Goal: Information Seeking & Learning: Learn about a topic

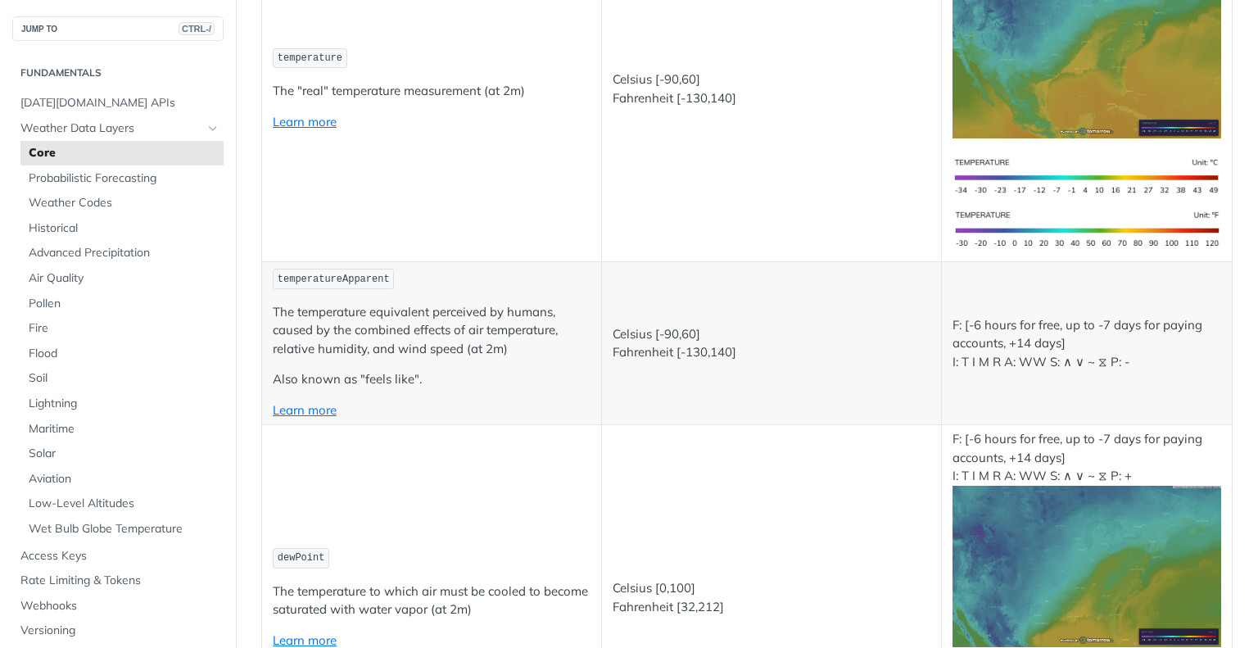
scroll to position [410, 0]
click at [85, 128] on span "Weather Data Layers" at bounding box center [111, 128] width 182 height 16
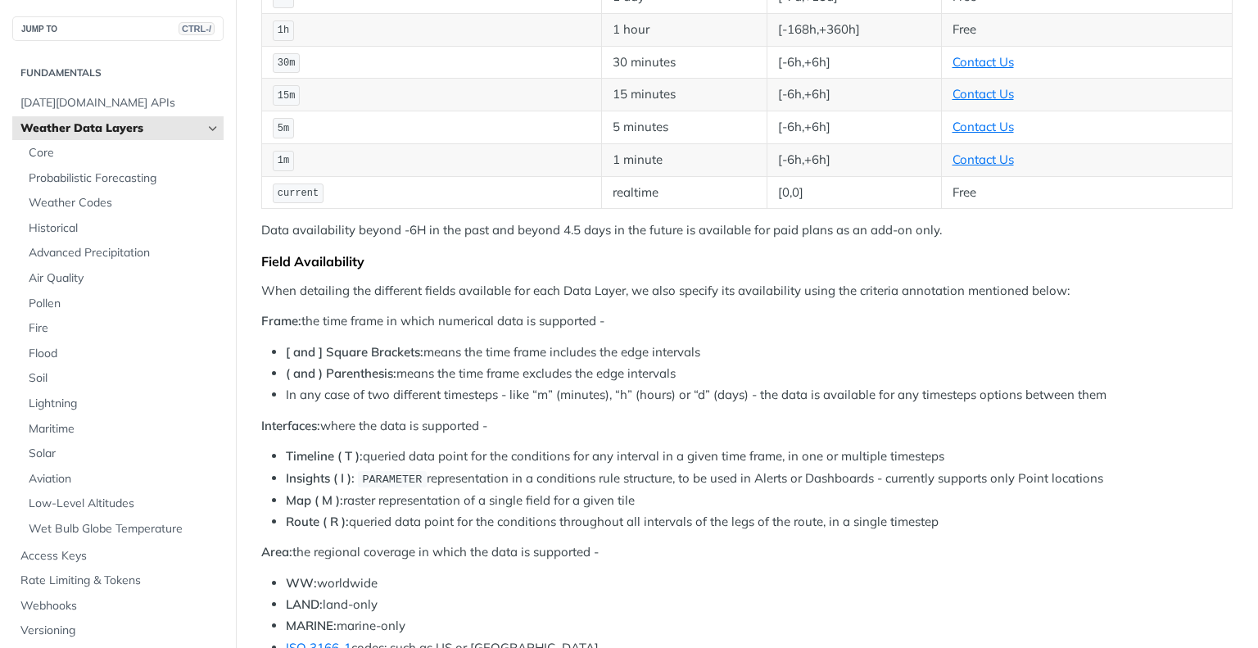
click at [187, 124] on span "Weather Data Layers" at bounding box center [111, 128] width 182 height 16
click at [60, 231] on span "Historical" at bounding box center [124, 228] width 191 height 16
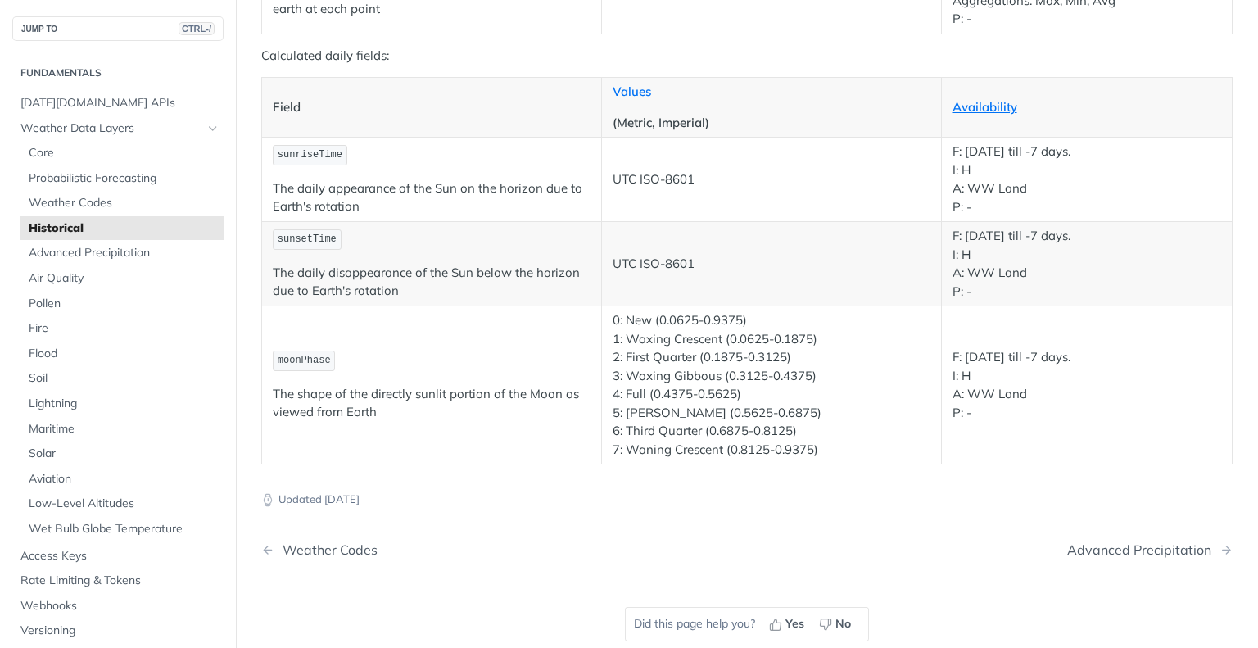
scroll to position [2949, 0]
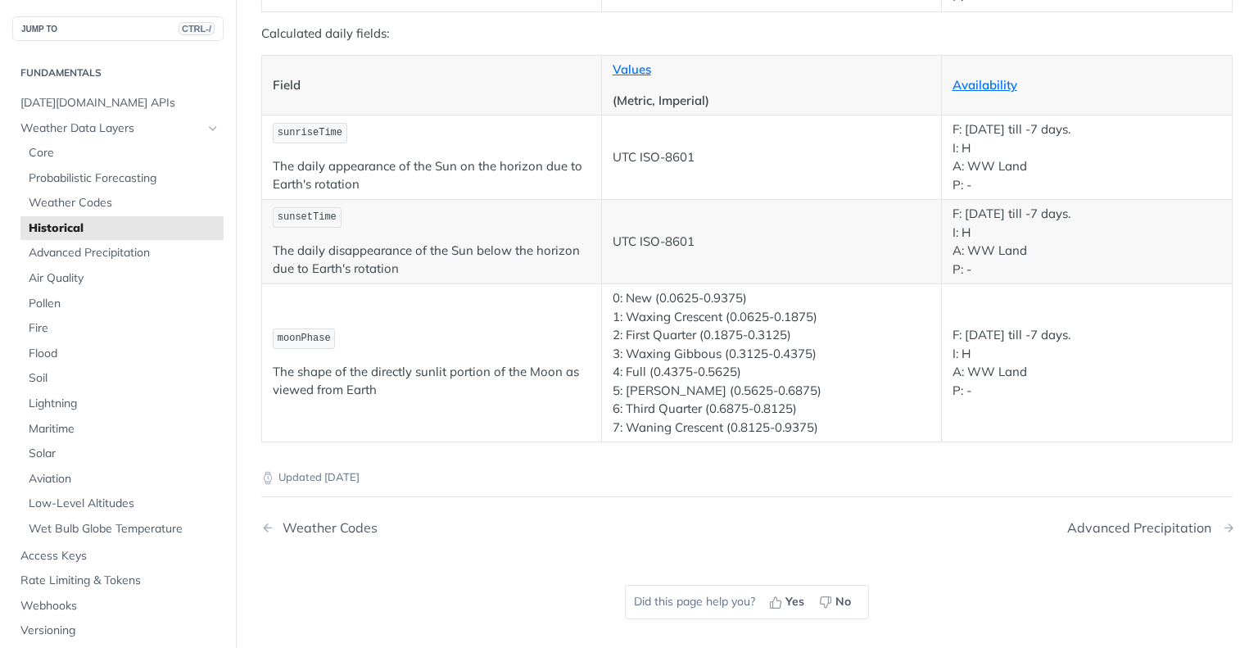
click at [1134, 520] on div "Advanced Precipitation" at bounding box center [1144, 528] width 152 height 16
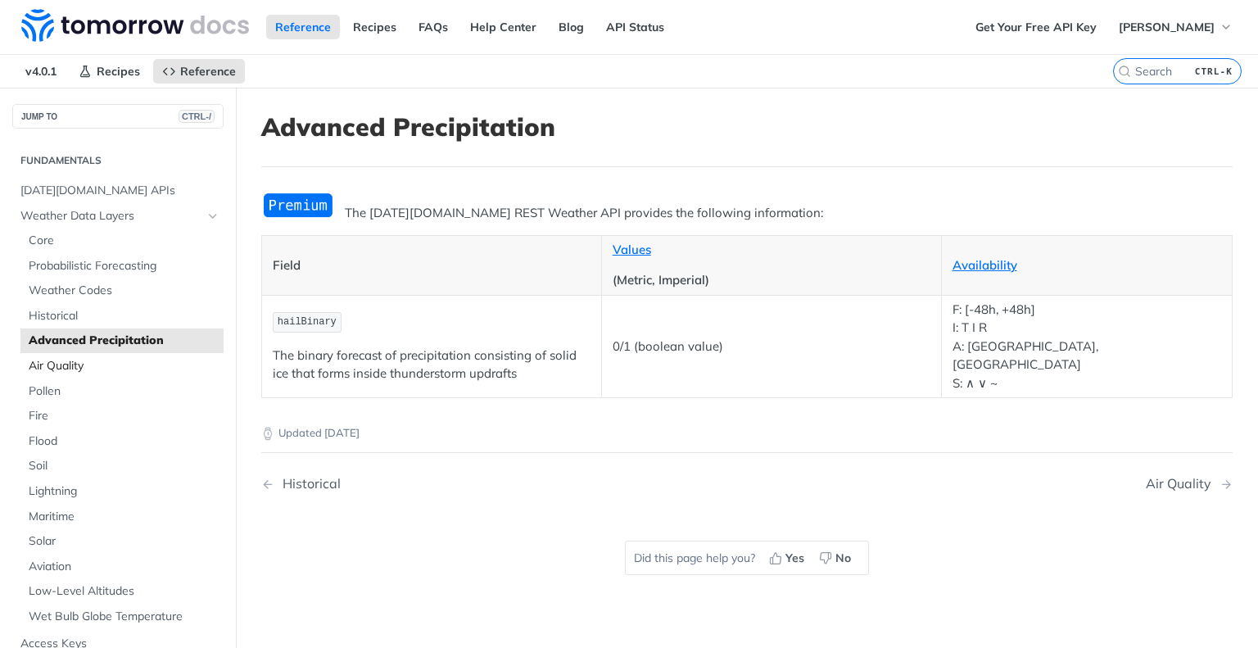
click at [77, 364] on span "Air Quality" at bounding box center [124, 366] width 191 height 16
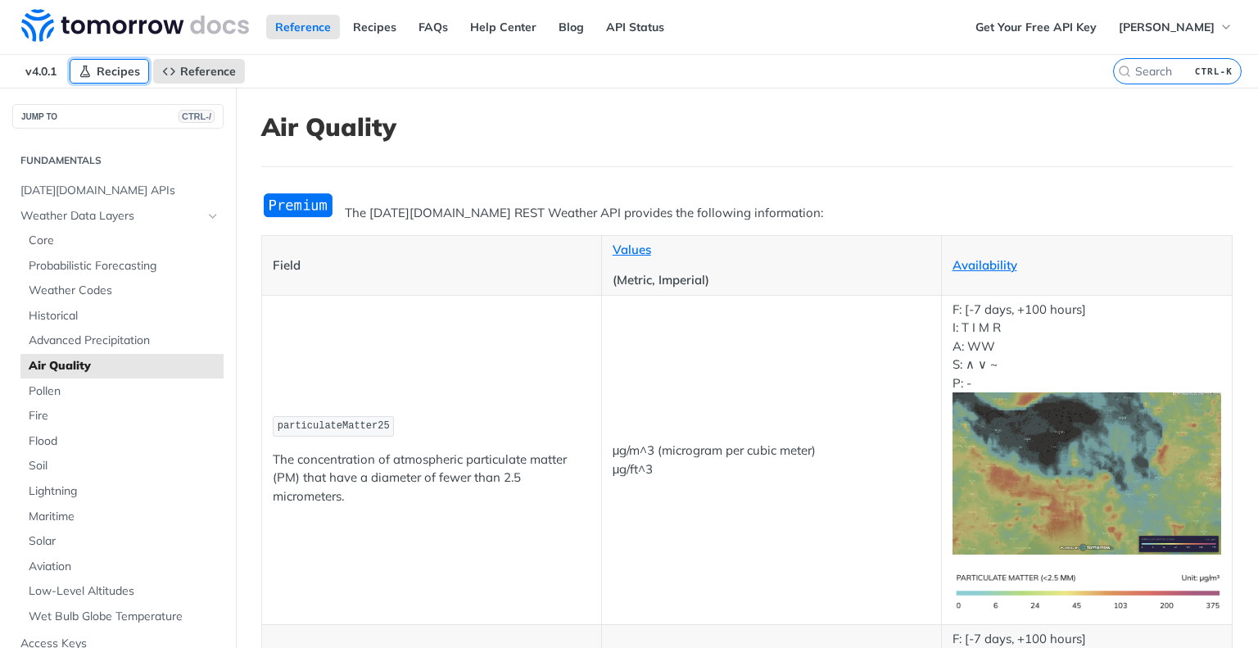
click at [107, 72] on span "Recipes" at bounding box center [118, 71] width 43 height 15
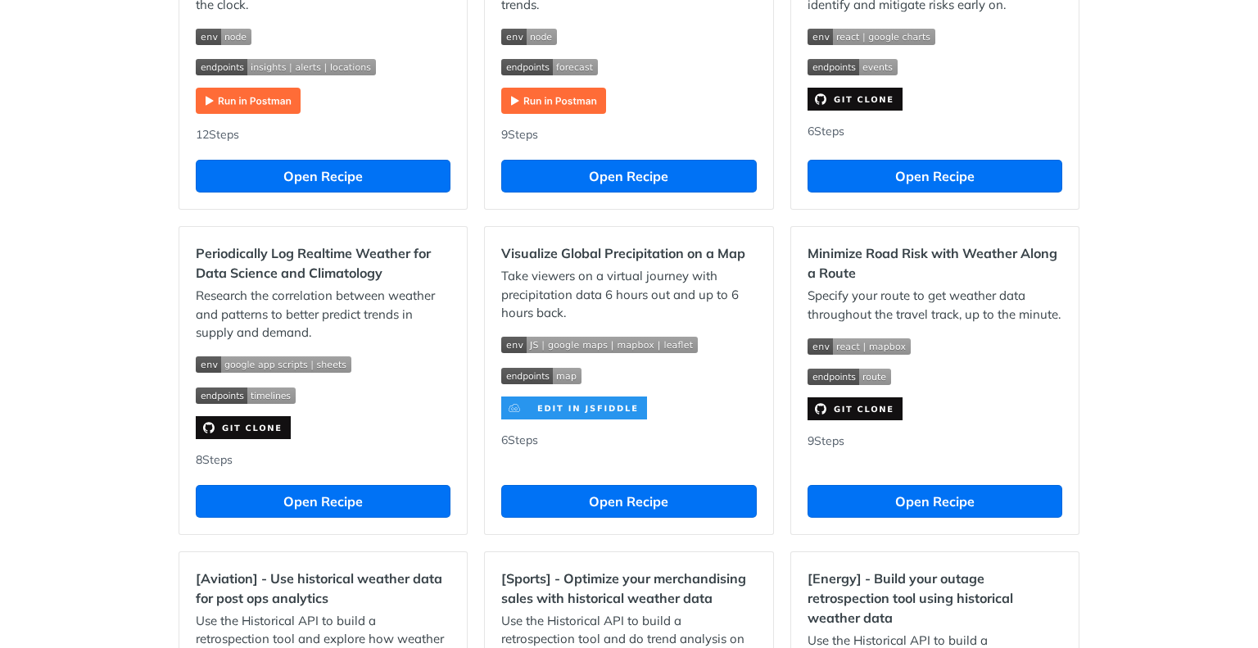
scroll to position [1524, 0]
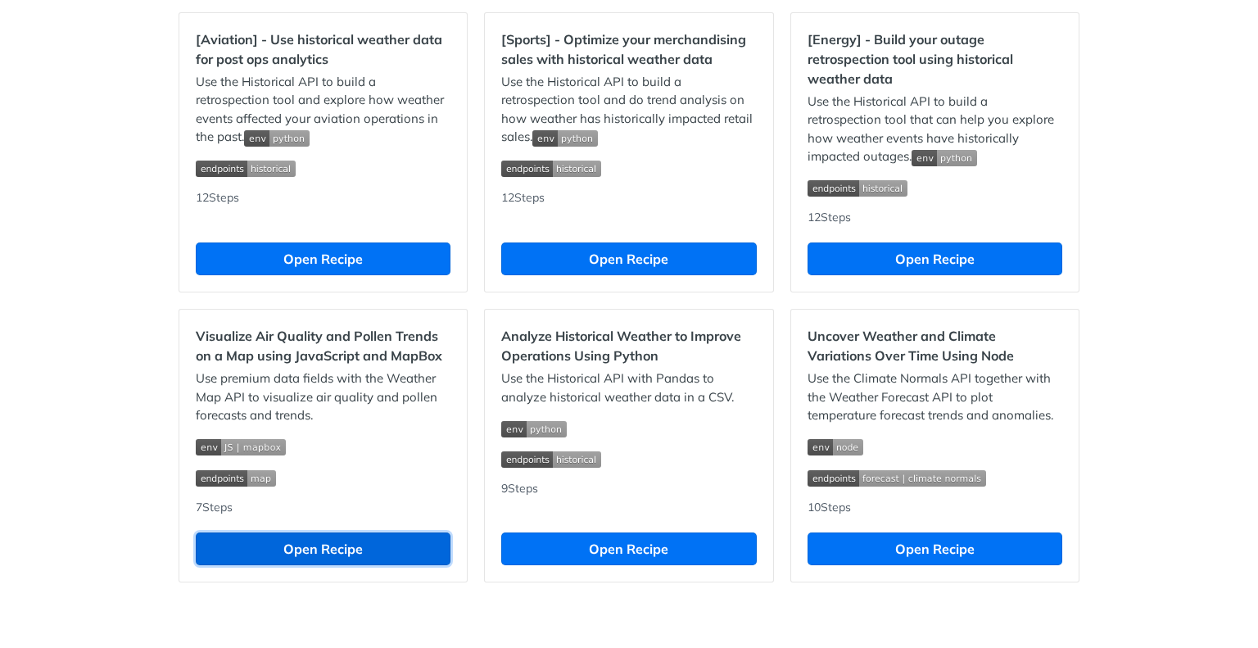
click at [396, 544] on button "Open Recipe" at bounding box center [323, 549] width 255 height 33
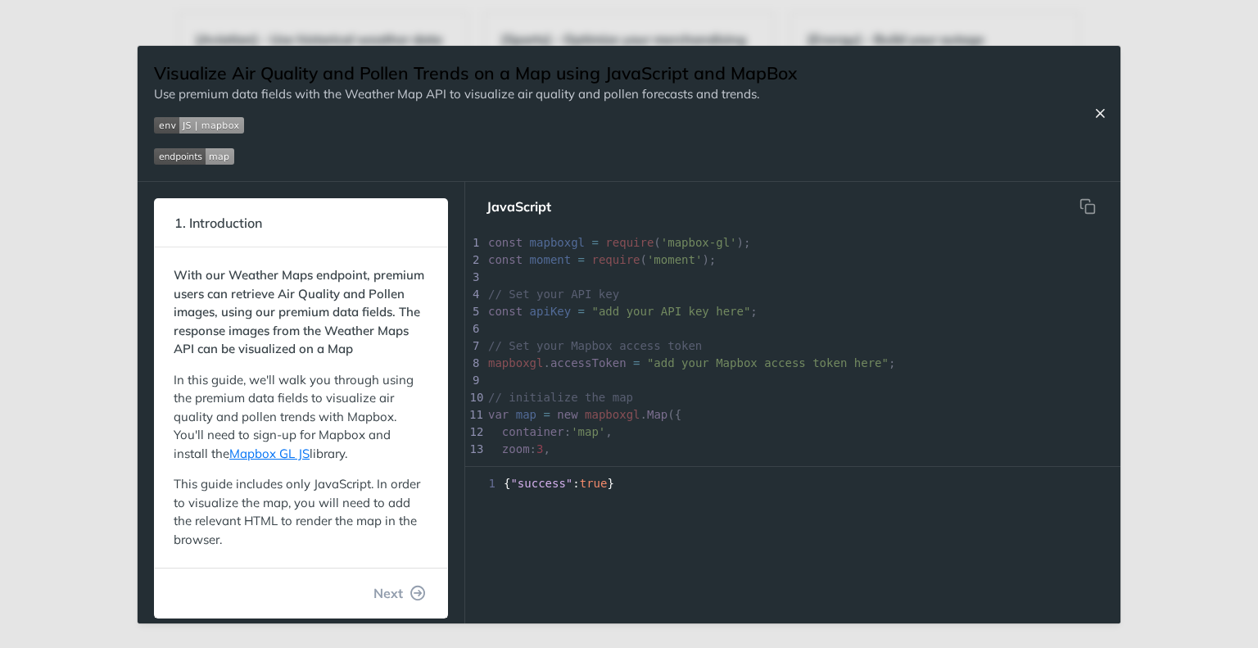
click at [1103, 114] on icon "Close Recipe" at bounding box center [1100, 113] width 15 height 15
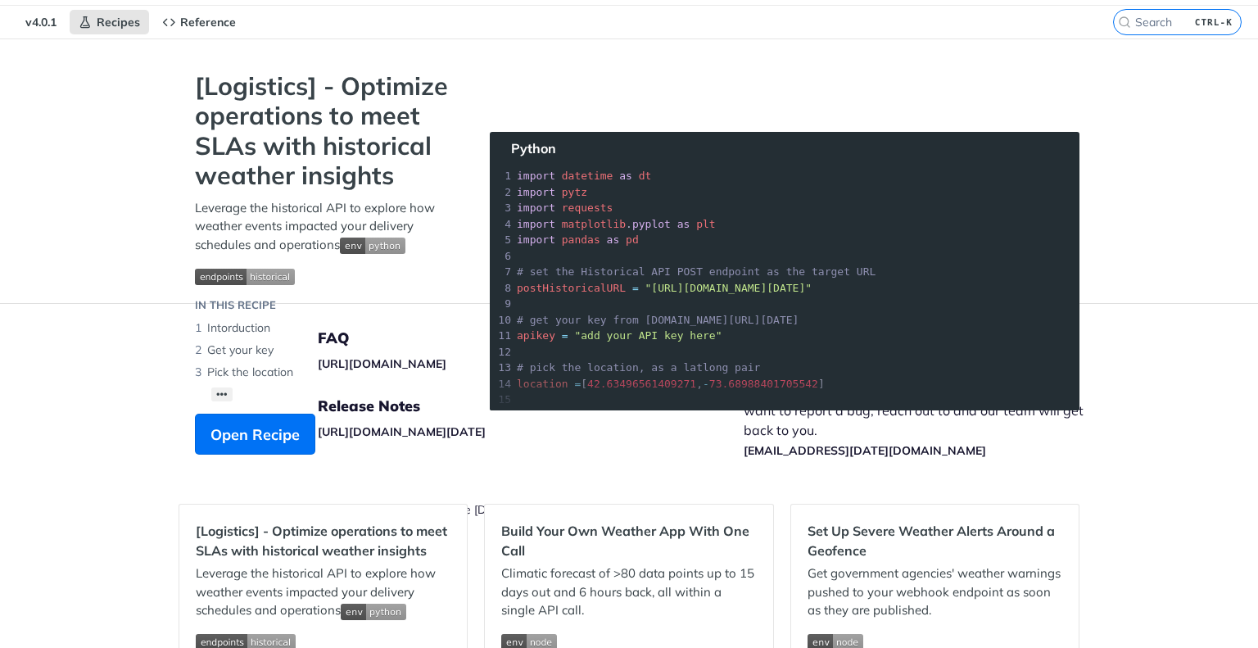
scroll to position [131, 0]
